Goal: Task Accomplishment & Management: Complete application form

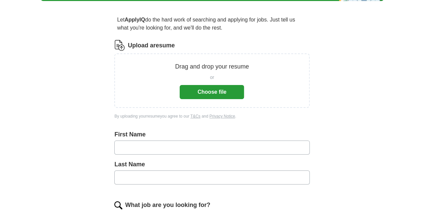
scroll to position [52, 0]
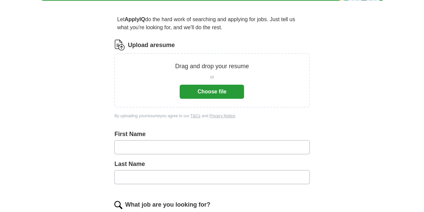
click at [195, 93] on button "Choose file" at bounding box center [212, 92] width 64 height 14
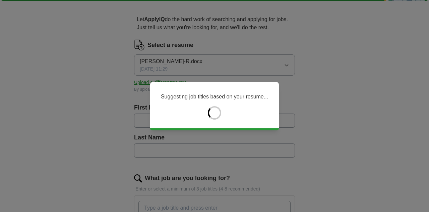
type input "********"
type input "*********"
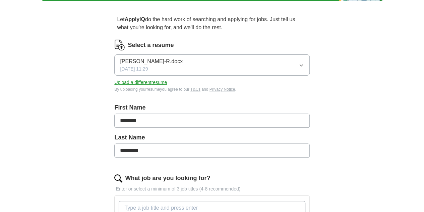
click at [148, 69] on span "[DATE] 11:29" at bounding box center [134, 68] width 28 height 7
click at [156, 82] on button "Upload a different resume" at bounding box center [140, 82] width 53 height 7
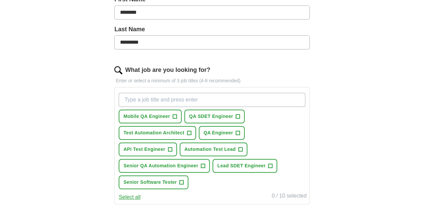
scroll to position [160, 0]
click at [193, 163] on span "Senior QA Automation Engineer" at bounding box center [160, 165] width 75 height 7
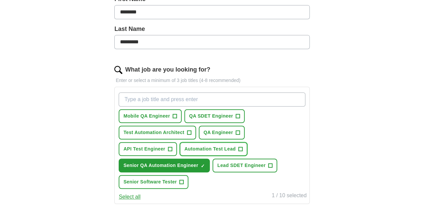
click at [221, 146] on span "Automation Test Lead" at bounding box center [209, 148] width 51 height 7
click at [223, 116] on span "QA SDET Engineer" at bounding box center [211, 115] width 44 height 7
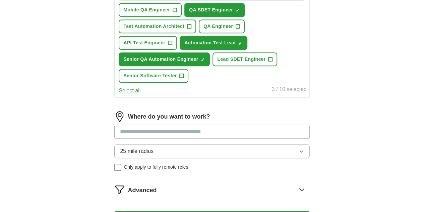
scroll to position [288, 0]
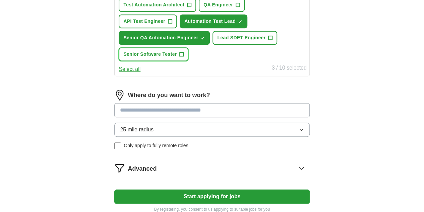
click at [177, 51] on span "Senior Software Tester" at bounding box center [149, 54] width 53 height 7
click at [203, 103] on input at bounding box center [211, 110] width 195 height 14
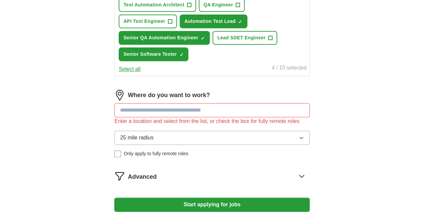
click at [240, 130] on div "Where do you want to work? Enter a location and select from the list, or check …" at bounding box center [211, 126] width 195 height 73
click at [213, 110] on input at bounding box center [211, 110] width 195 height 14
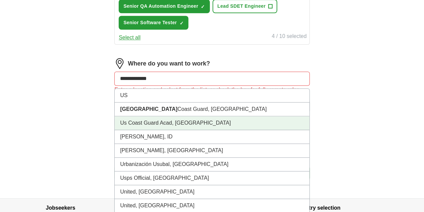
scroll to position [281, 0]
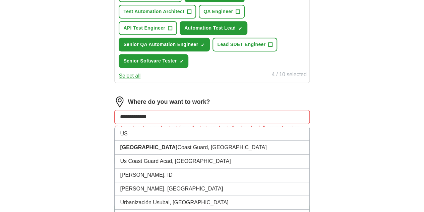
drag, startPoint x: 182, startPoint y: 117, endPoint x: 113, endPoint y: 126, distance: 69.0
click at [113, 126] on div "**********" at bounding box center [213, 6] width 258 height 459
type input "**"
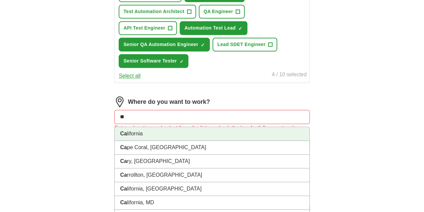
click at [160, 136] on li "Ca lifornia" at bounding box center [212, 134] width 195 height 14
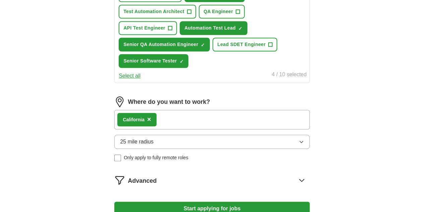
click at [184, 144] on button "25 mile radius" at bounding box center [211, 142] width 195 height 14
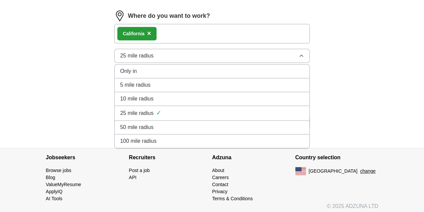
scroll to position [369, 0]
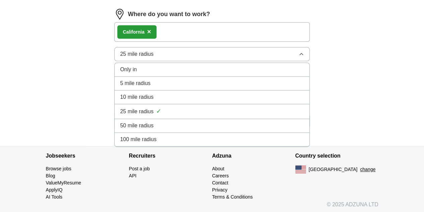
click at [175, 136] on div "100 mile radius" at bounding box center [212, 139] width 184 height 8
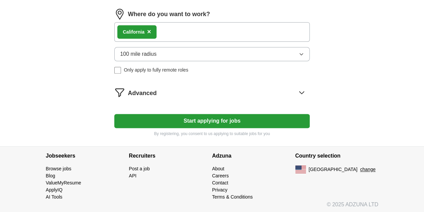
click at [297, 93] on icon at bounding box center [302, 92] width 11 height 11
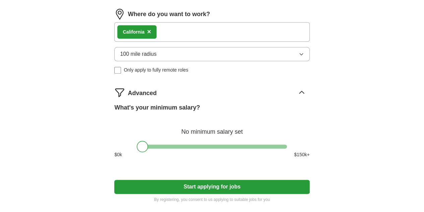
click at [212, 182] on button "Start applying for jobs" at bounding box center [211, 186] width 195 height 14
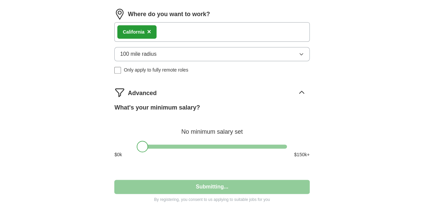
select select "**"
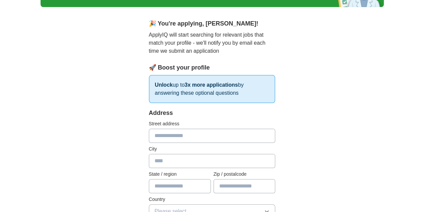
scroll to position [49, 0]
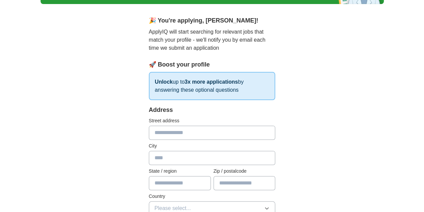
click at [191, 133] on input "text" at bounding box center [212, 132] width 127 height 14
type input "**********"
type input "**"
type input "*****"
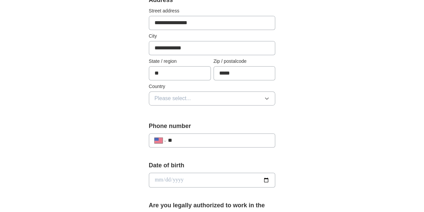
scroll to position [159, 0]
click at [188, 136] on input "**" at bounding box center [219, 140] width 102 height 8
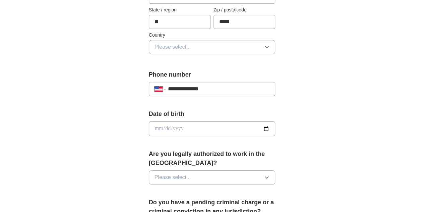
scroll to position [210, 0]
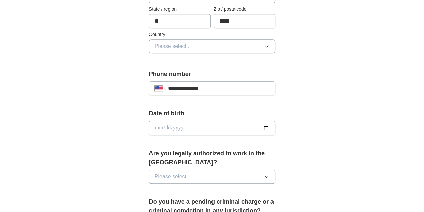
type input "**********"
click at [210, 122] on input "date" at bounding box center [212, 127] width 127 height 15
click at [276, 126] on input "date" at bounding box center [212, 127] width 127 height 15
type input "**********"
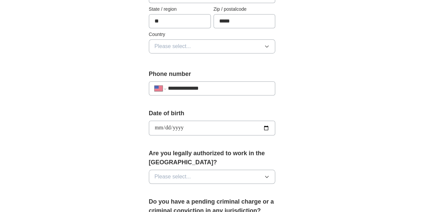
scroll to position [274, 0]
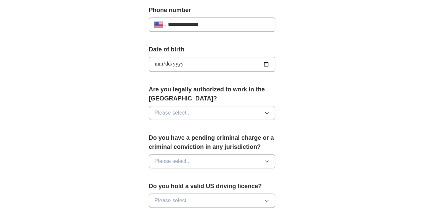
click at [205, 106] on button "Please select..." at bounding box center [212, 113] width 127 height 14
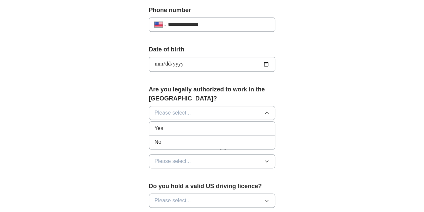
click at [182, 122] on li "Yes" at bounding box center [212, 128] width 126 height 14
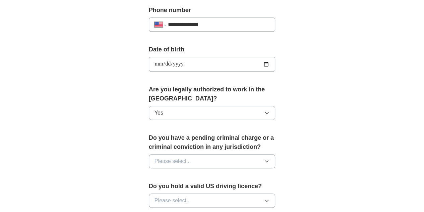
click at [207, 154] on button "Please select..." at bounding box center [212, 161] width 127 height 14
click at [182, 186] on div "No" at bounding box center [212, 190] width 115 height 8
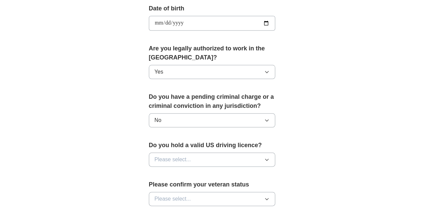
scroll to position [316, 0]
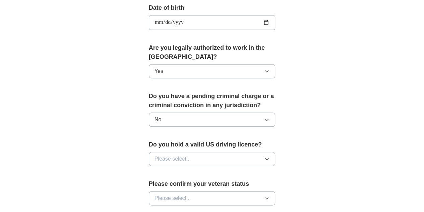
click at [186, 152] on button "Please select..." at bounding box center [212, 159] width 127 height 14
click at [178, 170] on div "Yes" at bounding box center [212, 174] width 115 height 8
click at [191, 191] on button "Please select..." at bounding box center [212, 198] width 127 height 14
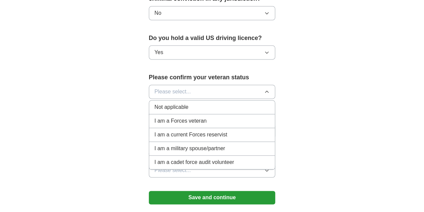
scroll to position [425, 0]
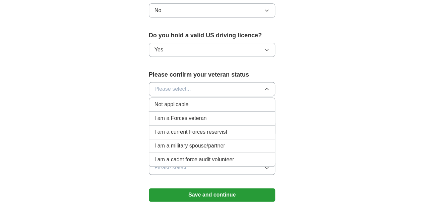
click at [177, 100] on div "Not applicable" at bounding box center [212, 104] width 115 height 8
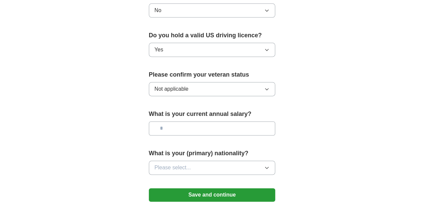
click at [186, 121] on input "text" at bounding box center [212, 128] width 127 height 14
click at [190, 160] on button "Please select..." at bounding box center [212, 167] width 127 height 14
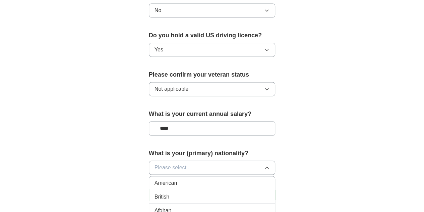
click at [169, 121] on input "****" at bounding box center [212, 128] width 127 height 14
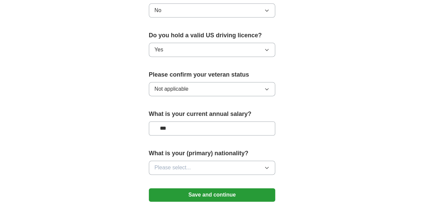
type input "**"
click at [199, 160] on button "Please select..." at bounding box center [212, 167] width 127 height 14
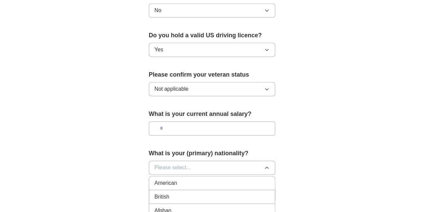
click at [188, 179] on div "American" at bounding box center [212, 183] width 115 height 8
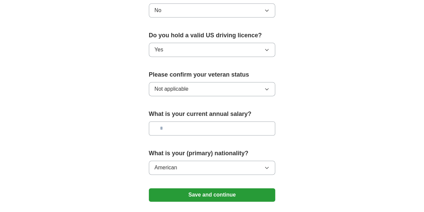
click at [212, 188] on button "Save and continue" at bounding box center [212, 194] width 127 height 13
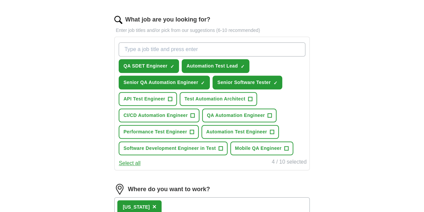
scroll to position [208, 0]
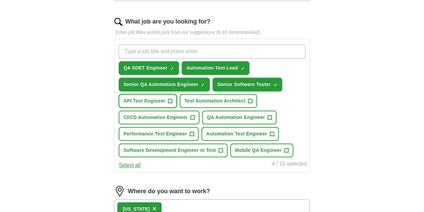
click at [165, 97] on span "API Test Engineer" at bounding box center [144, 100] width 42 height 7
click at [165, 98] on span "API Test Engineer" at bounding box center [144, 100] width 42 height 7
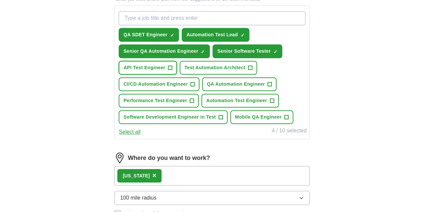
scroll to position [242, 0]
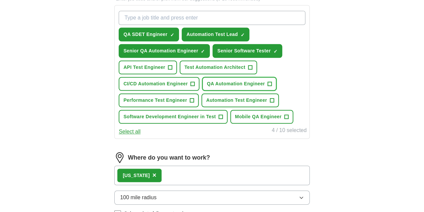
click at [207, 87] on span "QA Automation Engineer" at bounding box center [236, 83] width 58 height 7
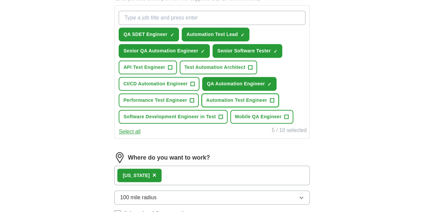
click at [206, 104] on span "Automation Test Engineer" at bounding box center [236, 100] width 61 height 7
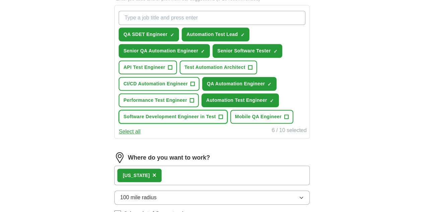
click at [201, 120] on span "Software Development Engineer in Test" at bounding box center [169, 116] width 93 height 7
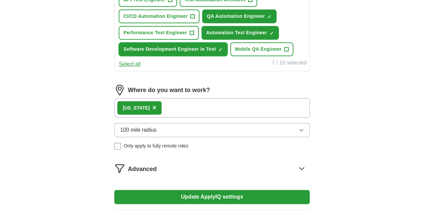
scroll to position [310, 0]
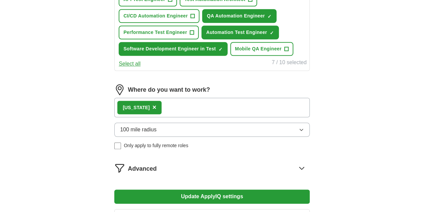
click at [141, 68] on button "Select all" at bounding box center [130, 64] width 22 height 8
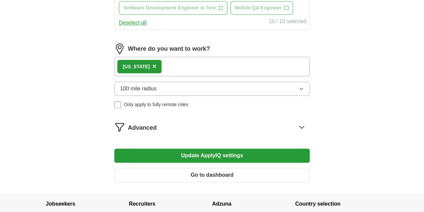
scroll to position [372, 0]
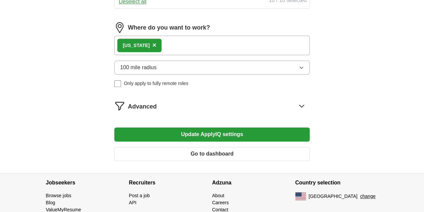
click at [204, 55] on div "California ×" at bounding box center [211, 45] width 195 height 19
click at [189, 55] on div "California ×" at bounding box center [211, 45] width 195 height 19
click at [178, 55] on div "California ×" at bounding box center [211, 45] width 195 height 19
click at [198, 141] on button "Update ApplyIQ settings" at bounding box center [211, 134] width 195 height 14
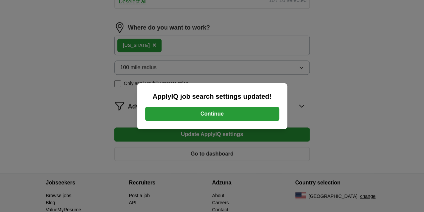
click at [172, 120] on button "Continue" at bounding box center [212, 114] width 134 height 14
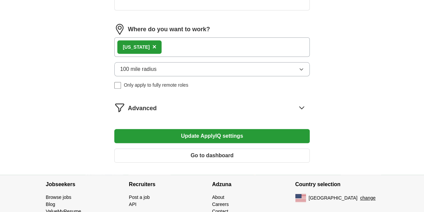
scroll to position [301, 0]
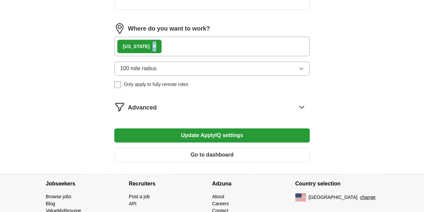
drag, startPoint x: 169, startPoint y: 43, endPoint x: 166, endPoint y: 43, distance: 3.4
click at [162, 43] on div "[US_STATE] ×" at bounding box center [139, 46] width 44 height 13
click at [157, 43] on span "×" at bounding box center [155, 45] width 4 height 7
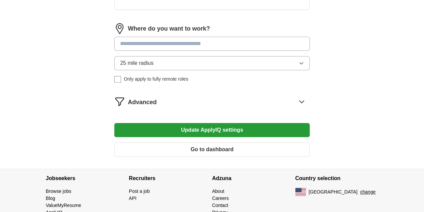
click at [166, 43] on input at bounding box center [211, 44] width 195 height 14
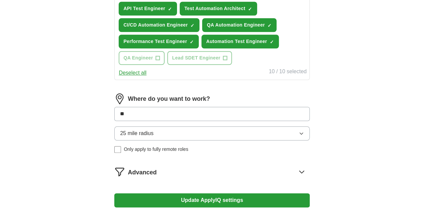
type input "***"
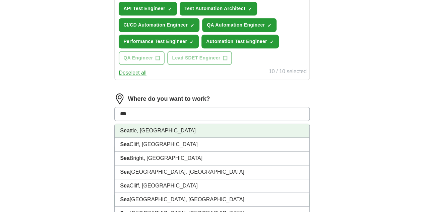
click at [167, 138] on li "Sea ttle, WA" at bounding box center [212, 131] width 195 height 14
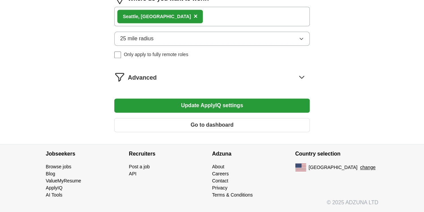
scroll to position [439, 0]
click at [187, 112] on button "Update ApplyIQ settings" at bounding box center [211, 105] width 195 height 14
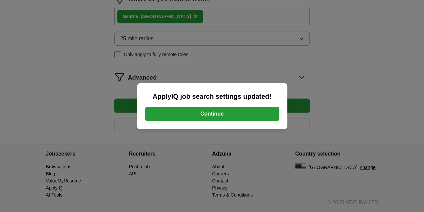
click at [210, 116] on button "Continue" at bounding box center [212, 114] width 134 height 14
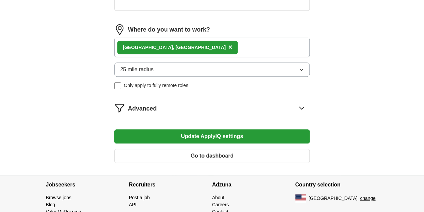
scroll to position [328, 0]
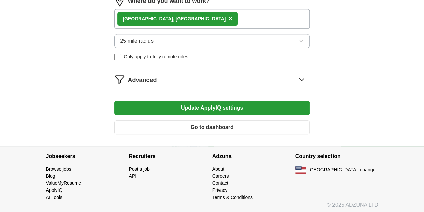
click at [154, 37] on span "25 mile radius" at bounding box center [137, 41] width 34 height 8
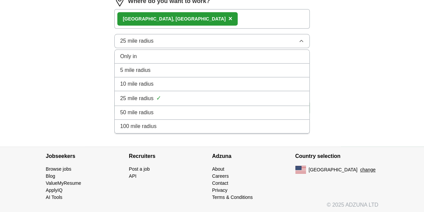
click at [157, 123] on span "100 mile radius" at bounding box center [138, 126] width 37 height 8
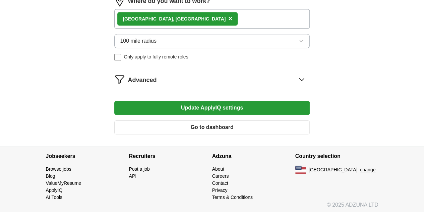
click at [170, 110] on button "Update ApplyIQ settings" at bounding box center [211, 108] width 195 height 14
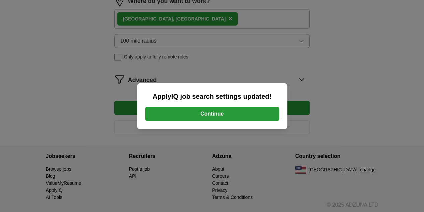
click at [181, 114] on button "Continue" at bounding box center [212, 114] width 134 height 14
